Goal: Transaction & Acquisition: Purchase product/service

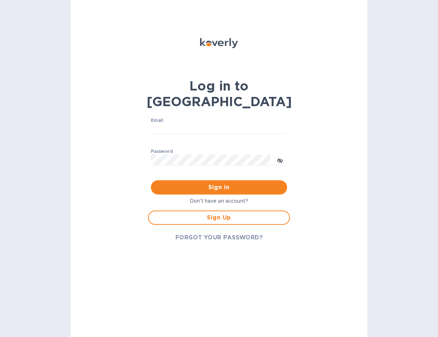
type input "[EMAIL_ADDRESS][DOMAIN_NAME]"
click at [222, 198] on p "Don't have an account?" at bounding box center [219, 201] width 142 height 7
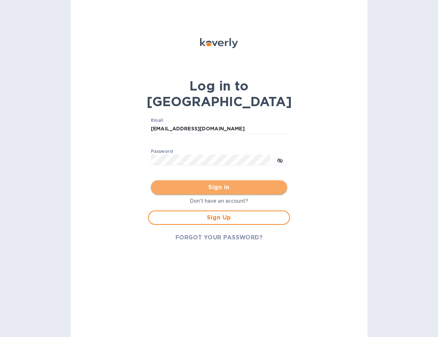
click at [222, 183] on span "Sign in" at bounding box center [219, 187] width 125 height 9
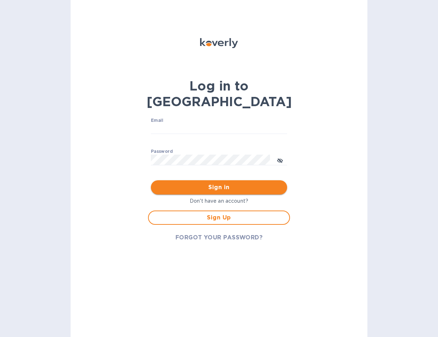
type input "[EMAIL_ADDRESS][DOMAIN_NAME]"
click at [225, 183] on span "Sign in" at bounding box center [219, 187] width 125 height 9
